Goal: Task Accomplishment & Management: Manage account settings

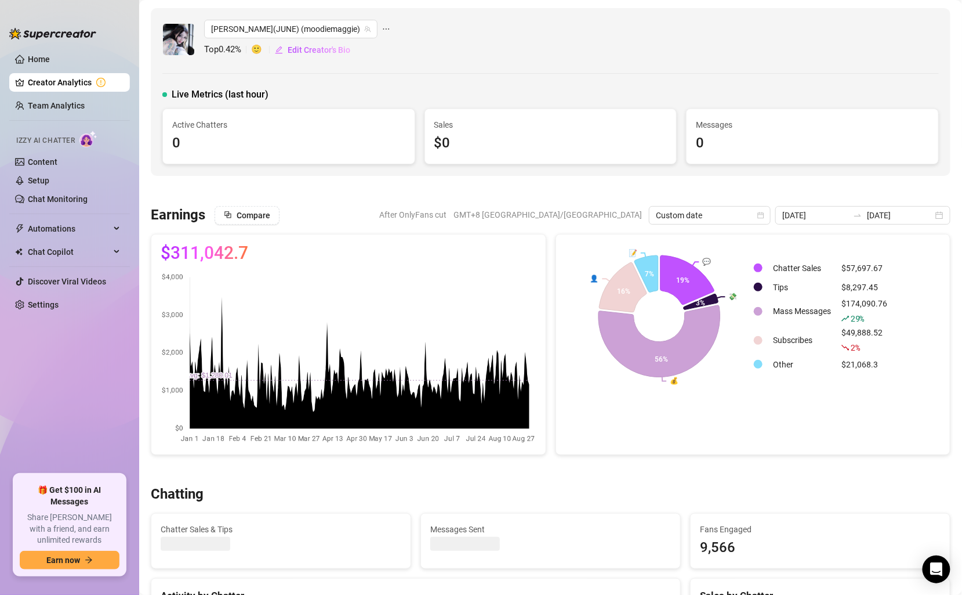
click at [256, 92] on span "Live Metrics (last hour)" at bounding box center [220, 95] width 97 height 14
click at [79, 102] on link "Team Analytics" at bounding box center [56, 105] width 57 height 9
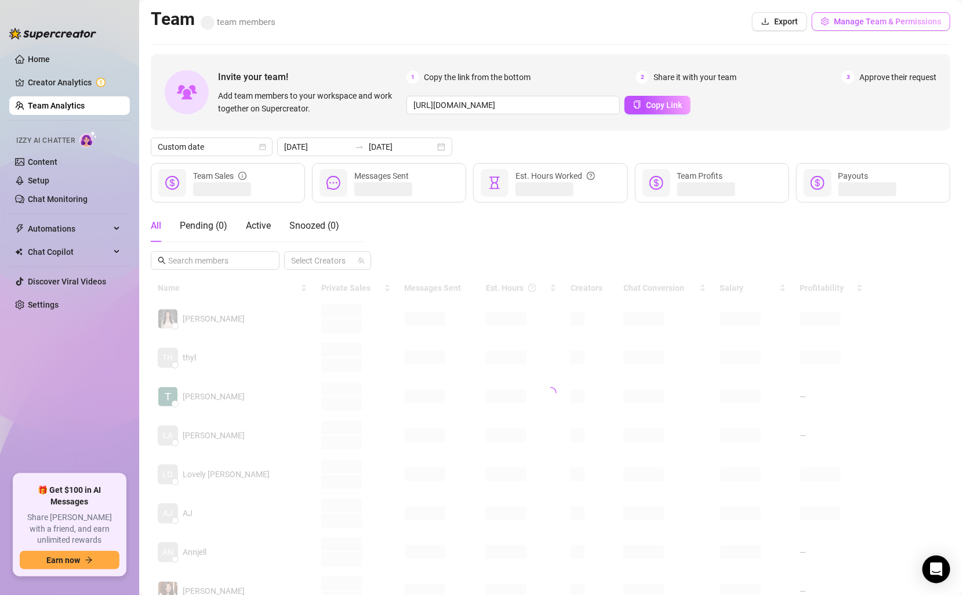
click at [860, 20] on span "Manage Team & Permissions" at bounding box center [887, 21] width 107 height 9
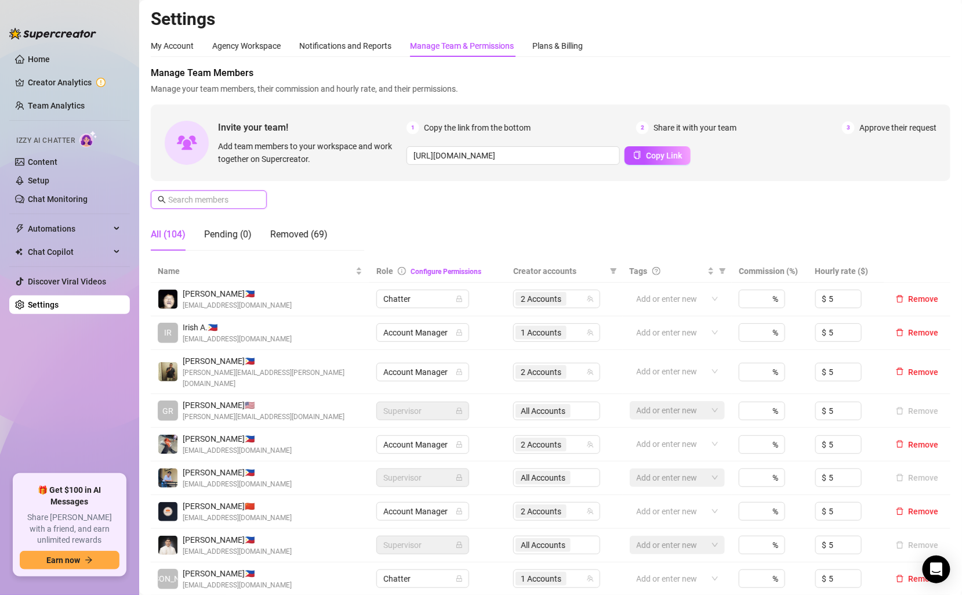
click at [227, 204] on input "text" at bounding box center [209, 199] width 82 height 13
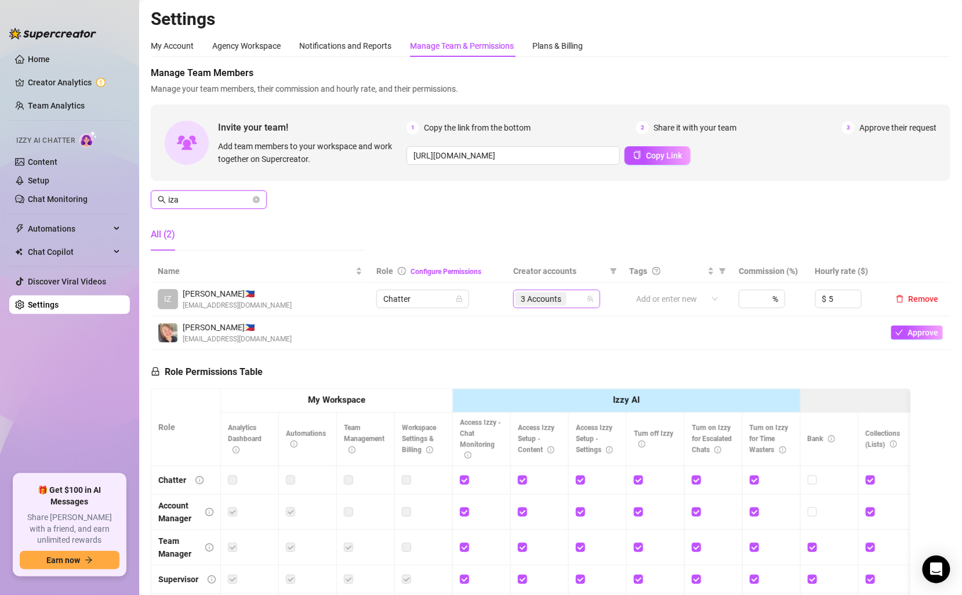
click at [580, 298] on div "3 Accounts" at bounding box center [551, 299] width 70 height 16
type input "iza"
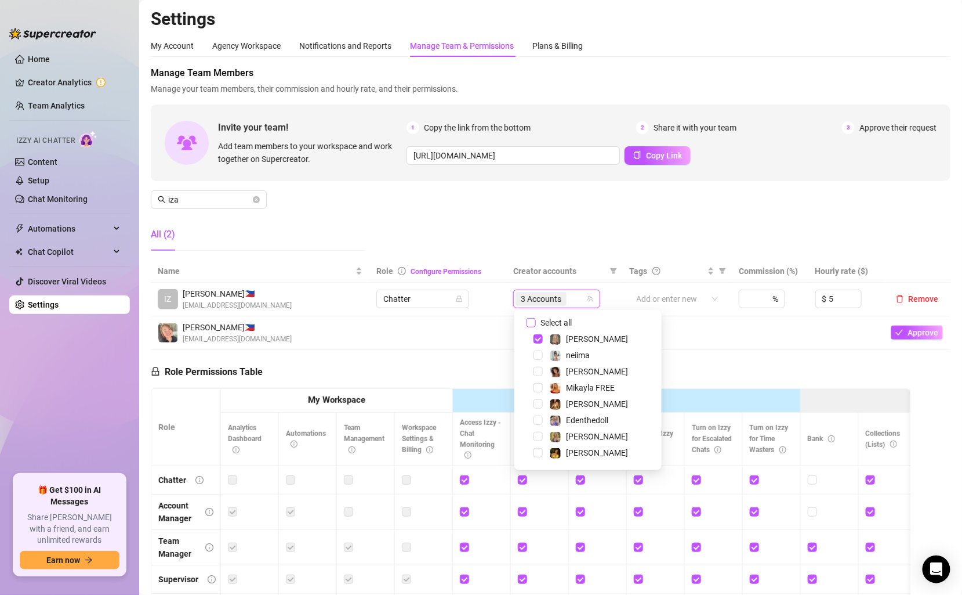
click at [535, 321] on input "Select all" at bounding box center [531, 322] width 9 height 9
click at [534, 323] on input "Select all" at bounding box center [531, 322] width 9 height 9
checkbox input "false"
click at [922, 298] on span "Remove" at bounding box center [924, 298] width 30 height 9
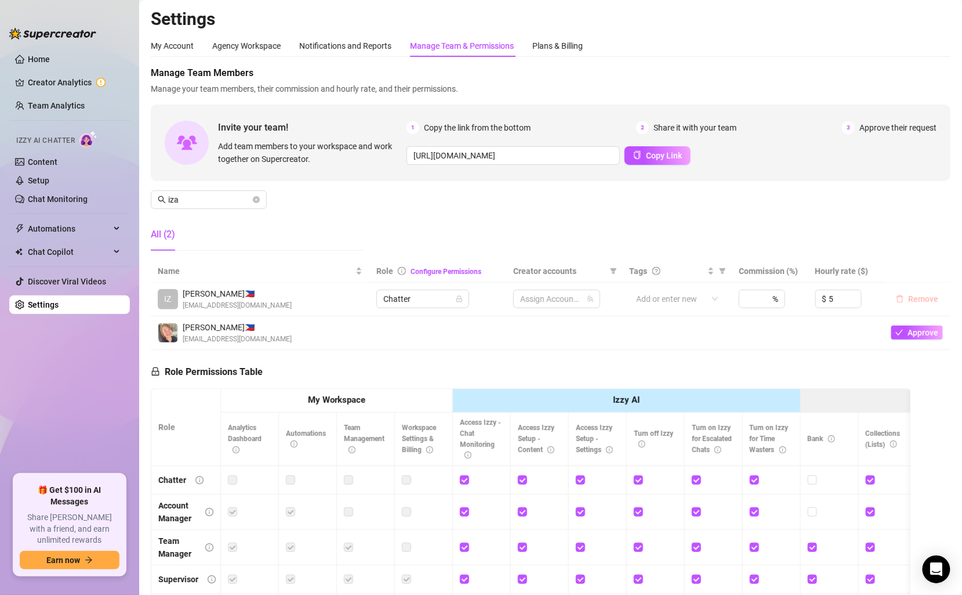
click at [915, 297] on span "Remove" at bounding box center [924, 298] width 30 height 9
click at [252, 195] on span "iza" at bounding box center [209, 199] width 116 height 19
click at [255, 197] on icon "close-circle" at bounding box center [256, 199] width 7 height 7
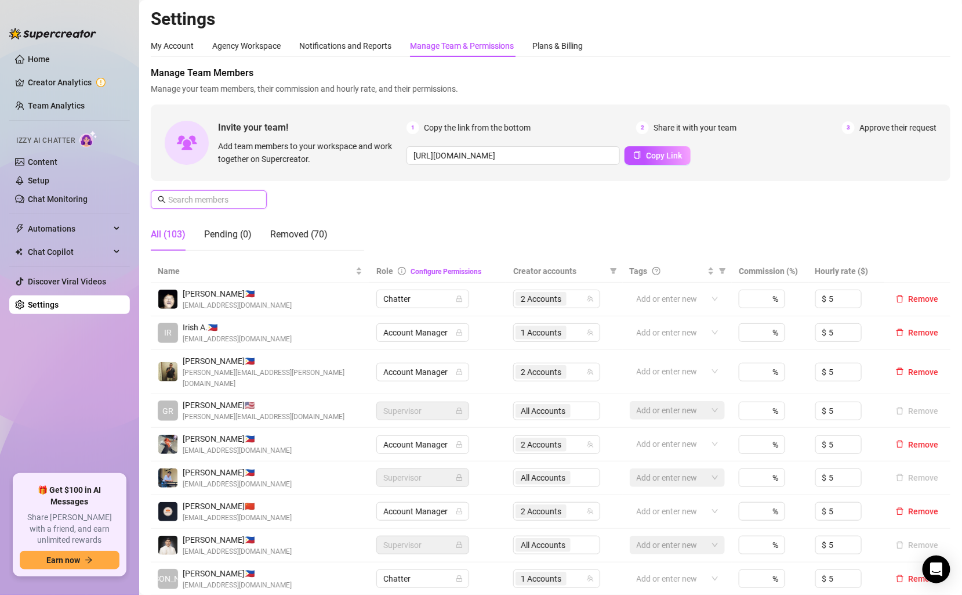
click at [209, 202] on input "text" at bounding box center [209, 199] width 82 height 13
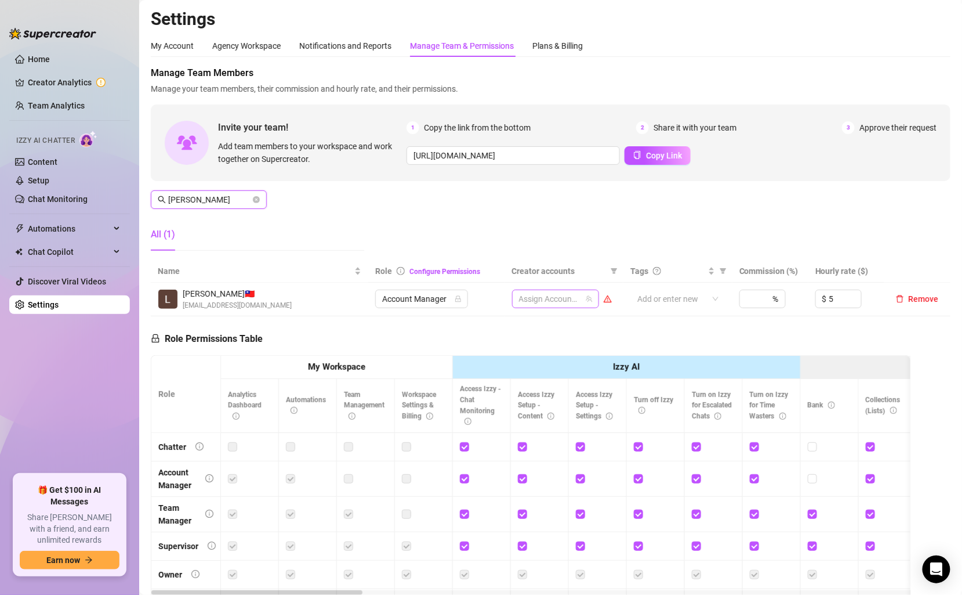
click at [577, 299] on div at bounding box center [550, 299] width 70 height 16
drag, startPoint x: 241, startPoint y: 193, endPoint x: 160, endPoint y: 193, distance: 80.6
click at [160, 193] on span "[PERSON_NAME]" at bounding box center [209, 199] width 116 height 19
click at [182, 198] on input "[PERSON_NAME]" at bounding box center [209, 199] width 82 height 13
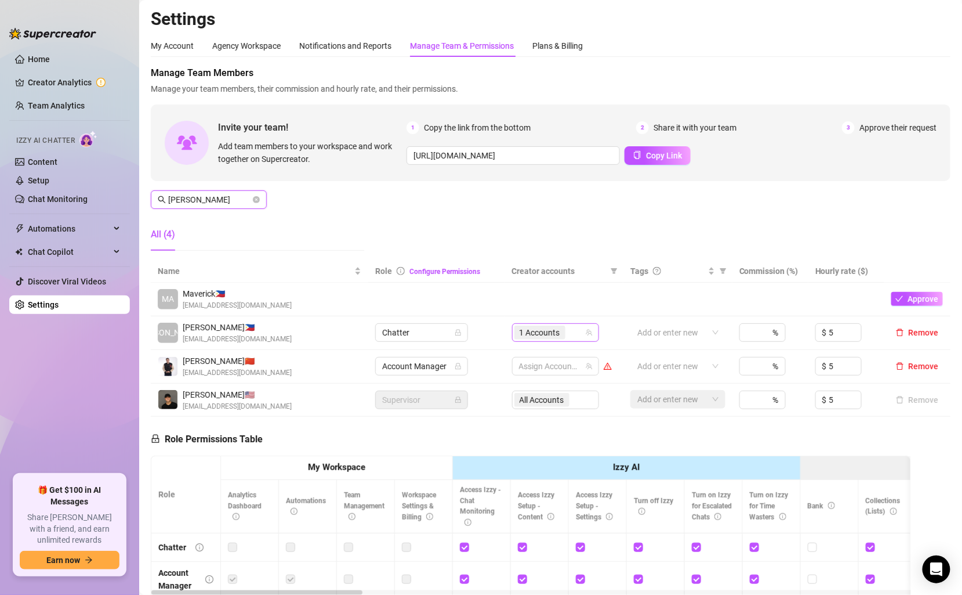
click at [573, 329] on div "1 Accounts" at bounding box center [550, 332] width 70 height 16
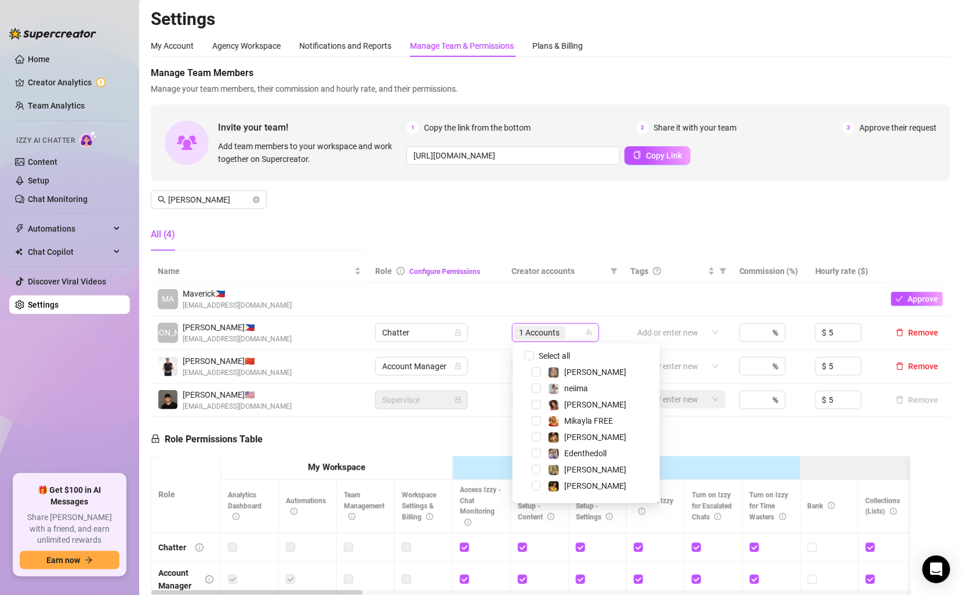
click at [537, 228] on div "Manage Team Members Manage your team members, their commission and hourly rate,…" at bounding box center [551, 163] width 800 height 194
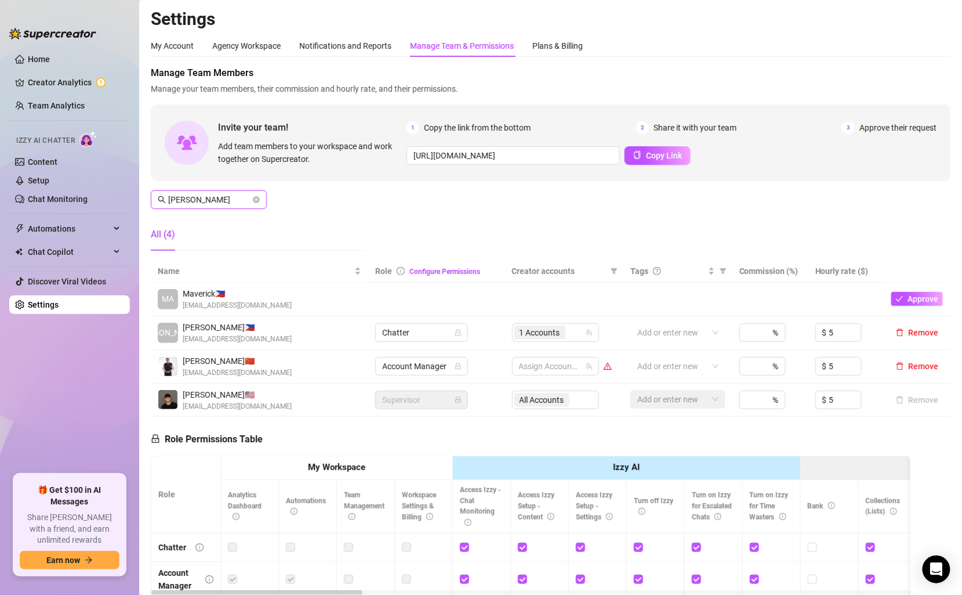
drag, startPoint x: 187, startPoint y: 198, endPoint x: 164, endPoint y: 198, distance: 23.2
click at [164, 198] on span "[PERSON_NAME]" at bounding box center [209, 199] width 116 height 19
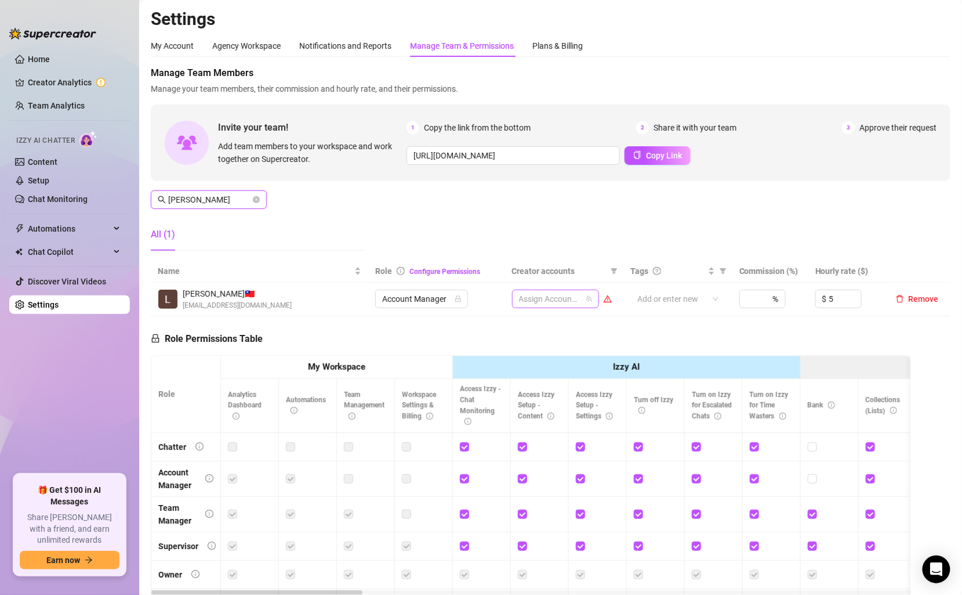
click at [578, 305] on div at bounding box center [550, 299] width 70 height 16
type input "[PERSON_NAME]"
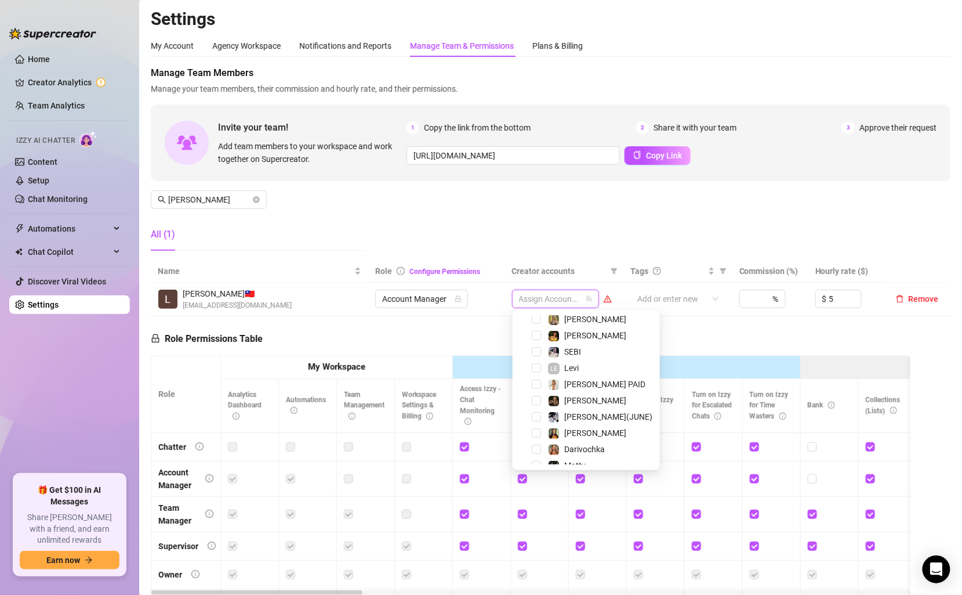
scroll to position [119, 0]
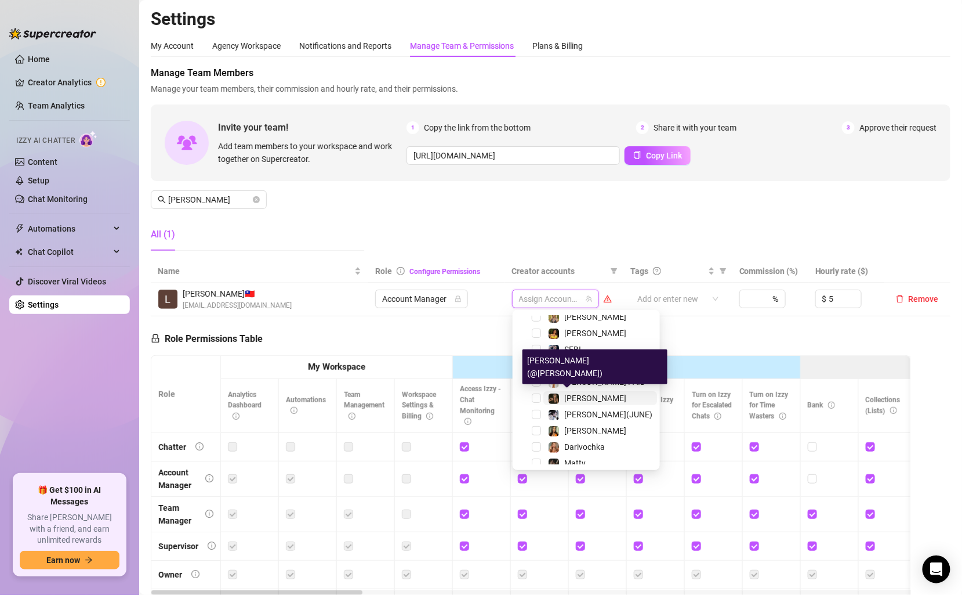
click at [575, 398] on span "[PERSON_NAME]" at bounding box center [595, 397] width 62 height 9
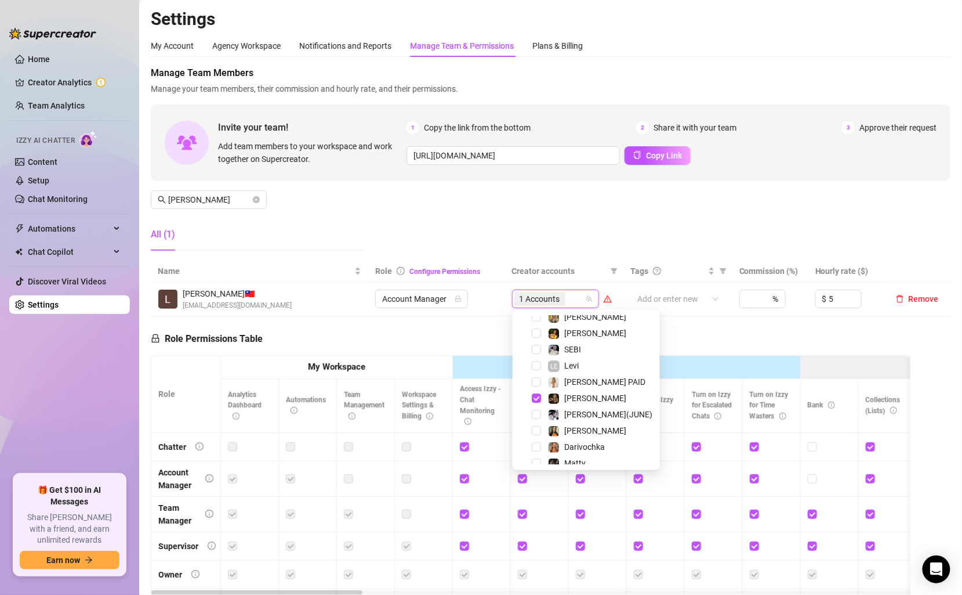
click at [647, 208] on div "Manage Team Members Manage your team members, their commission and hourly rate,…" at bounding box center [551, 163] width 800 height 194
